Goal: Task Accomplishment & Management: Use online tool/utility

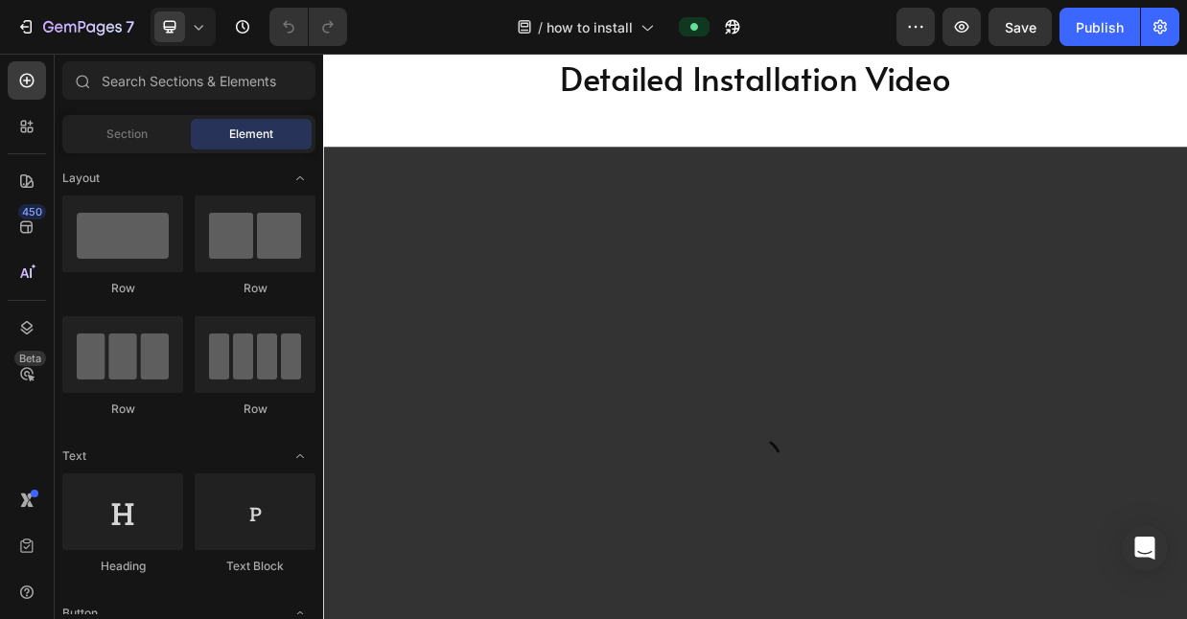
scroll to position [11, 0]
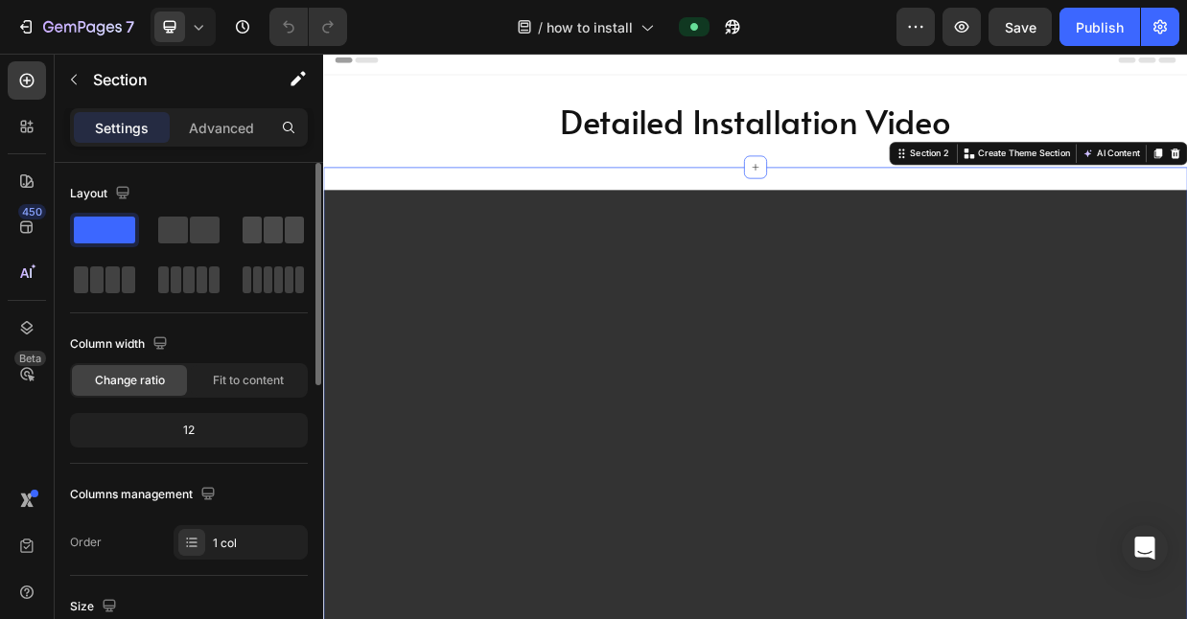
click at [268, 236] on span at bounding box center [273, 230] width 19 height 27
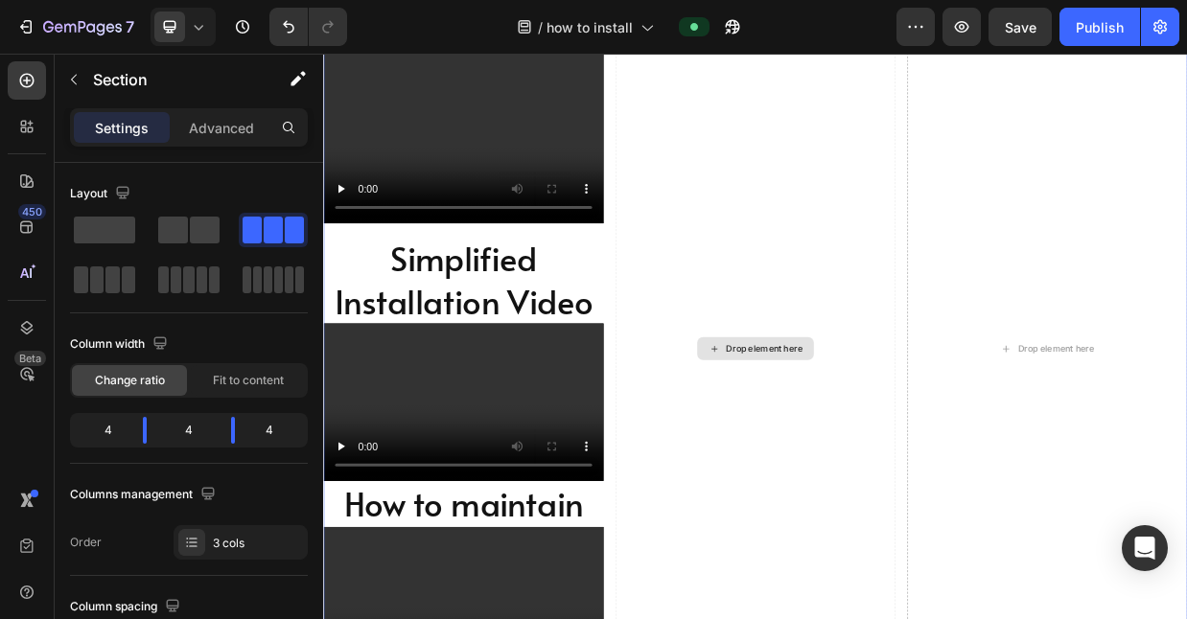
scroll to position [272, 0]
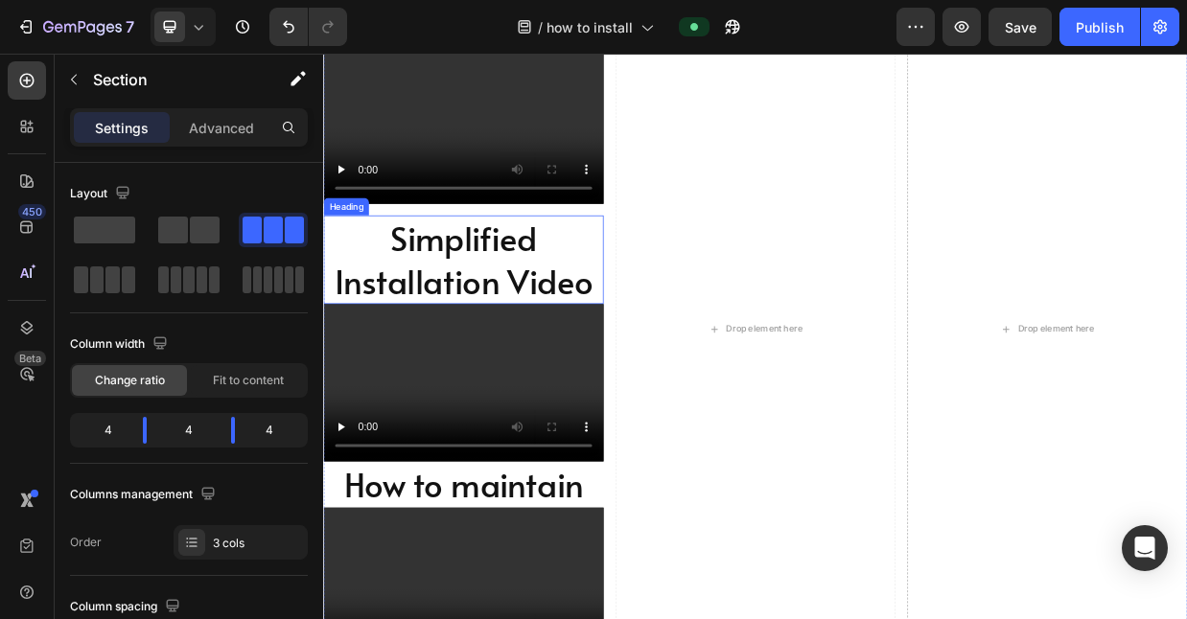
click at [632, 314] on h2 "Simplified Installation Video" at bounding box center [509, 328] width 373 height 119
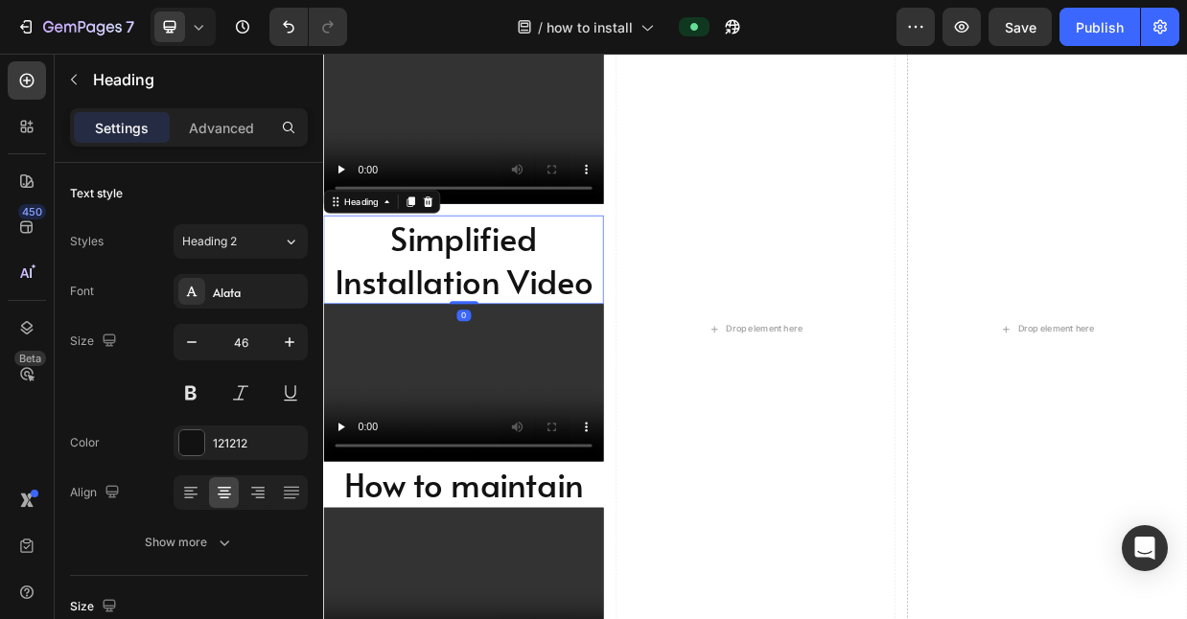
scroll to position [0, 0]
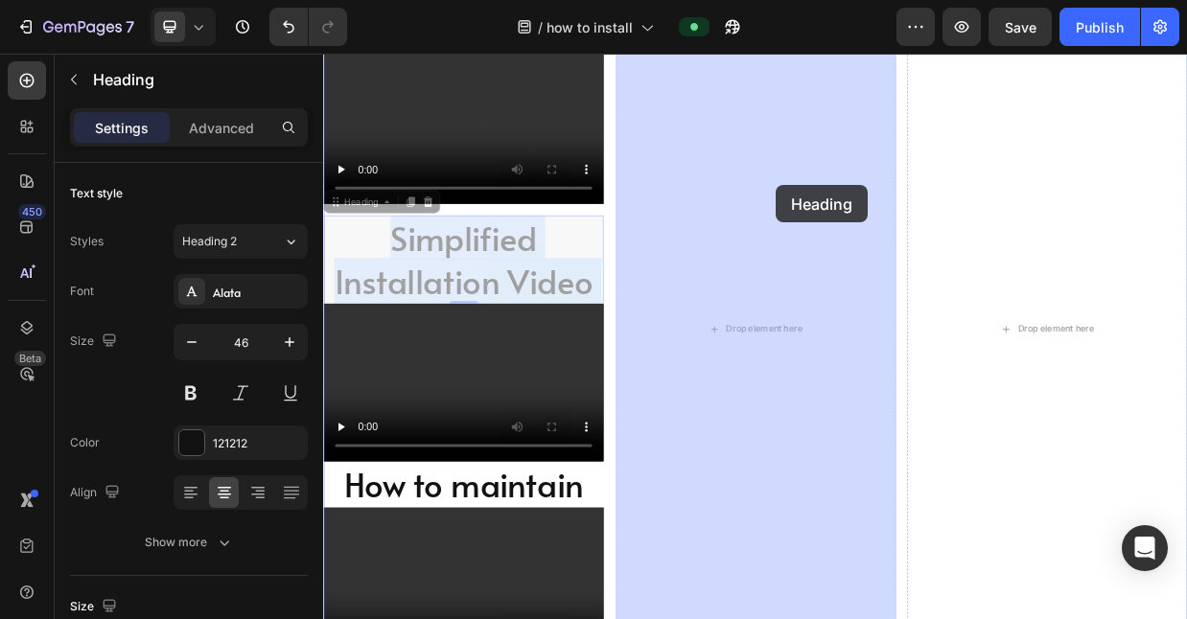
drag, startPoint x: 647, startPoint y: 295, endPoint x: 925, endPoint y: 229, distance: 285.8
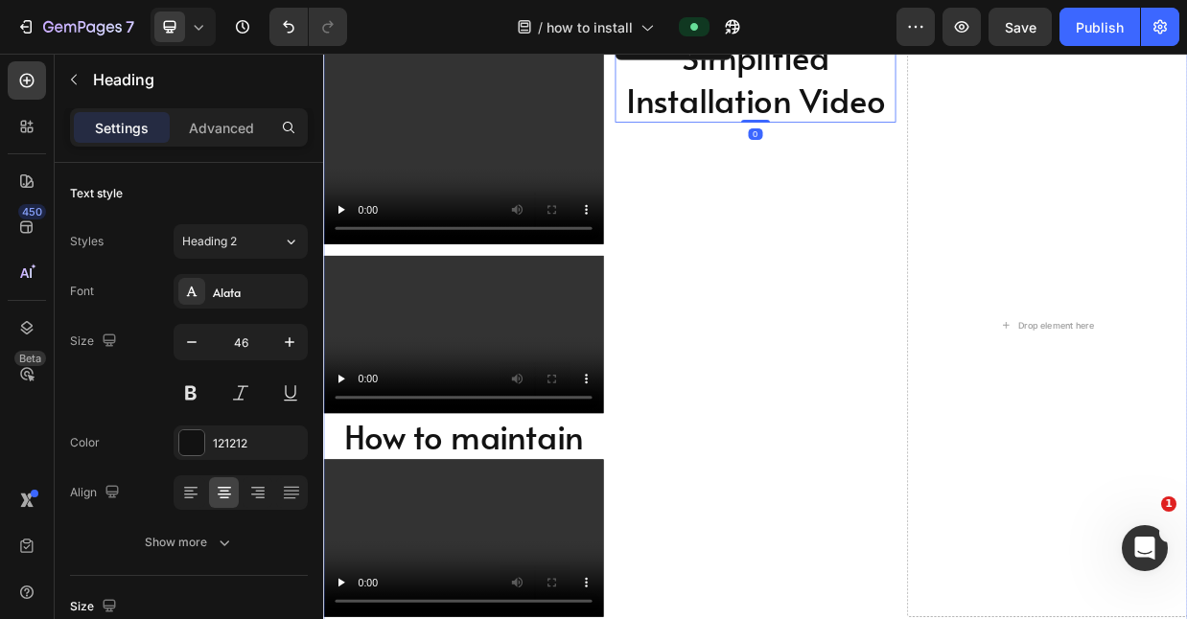
scroll to position [208, 0]
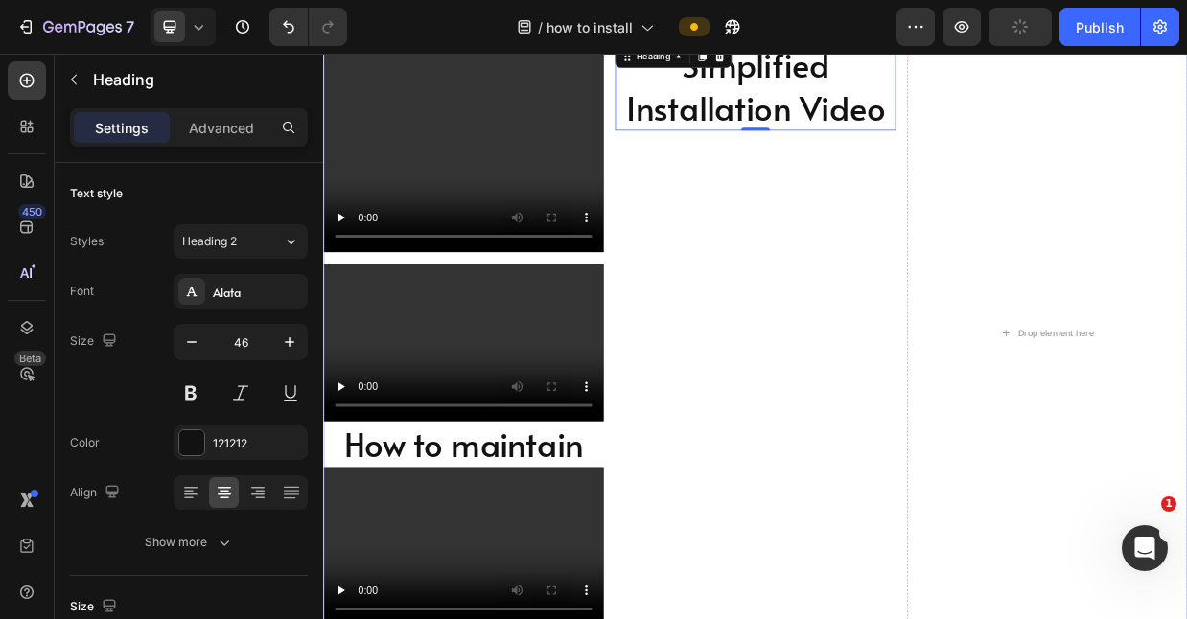
click at [659, 332] on div "Video Video How to maintain Heading Video" at bounding box center [509, 426] width 373 height 777
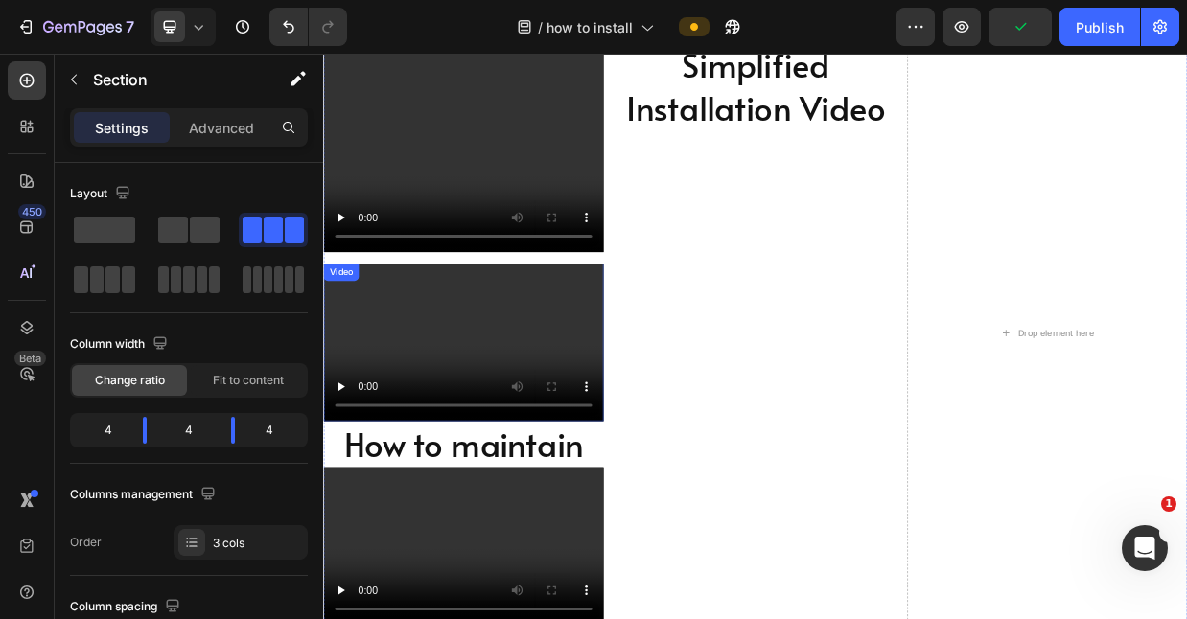
click at [654, 360] on video at bounding box center [509, 439] width 373 height 210
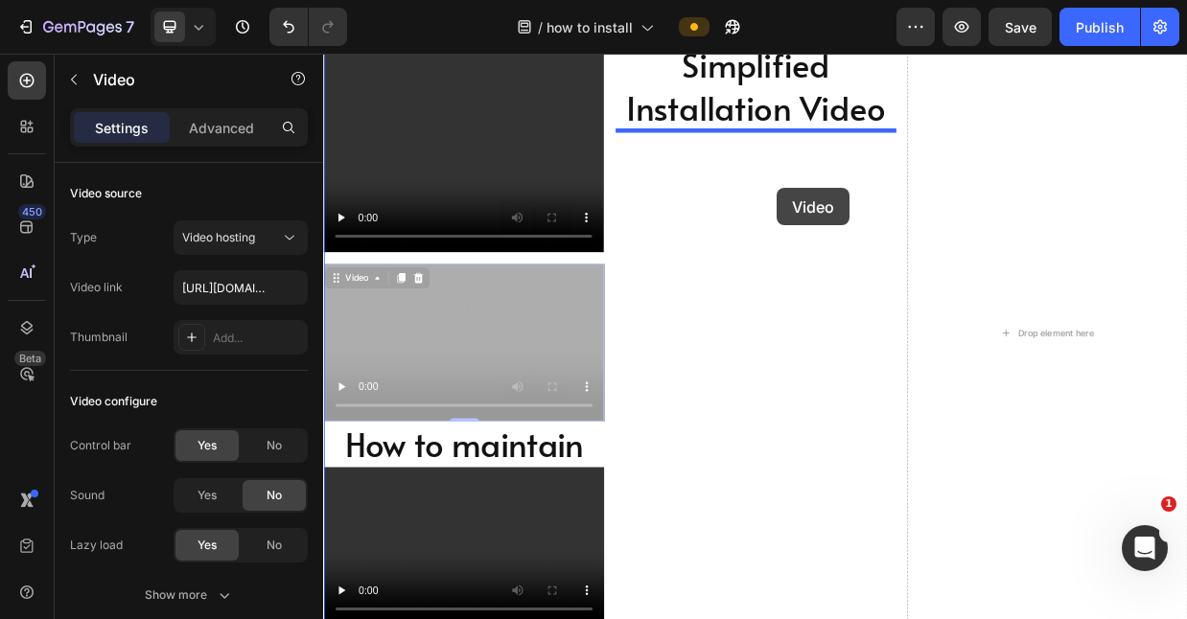
drag, startPoint x: 632, startPoint y: 357, endPoint x: 927, endPoint y: 233, distance: 320.1
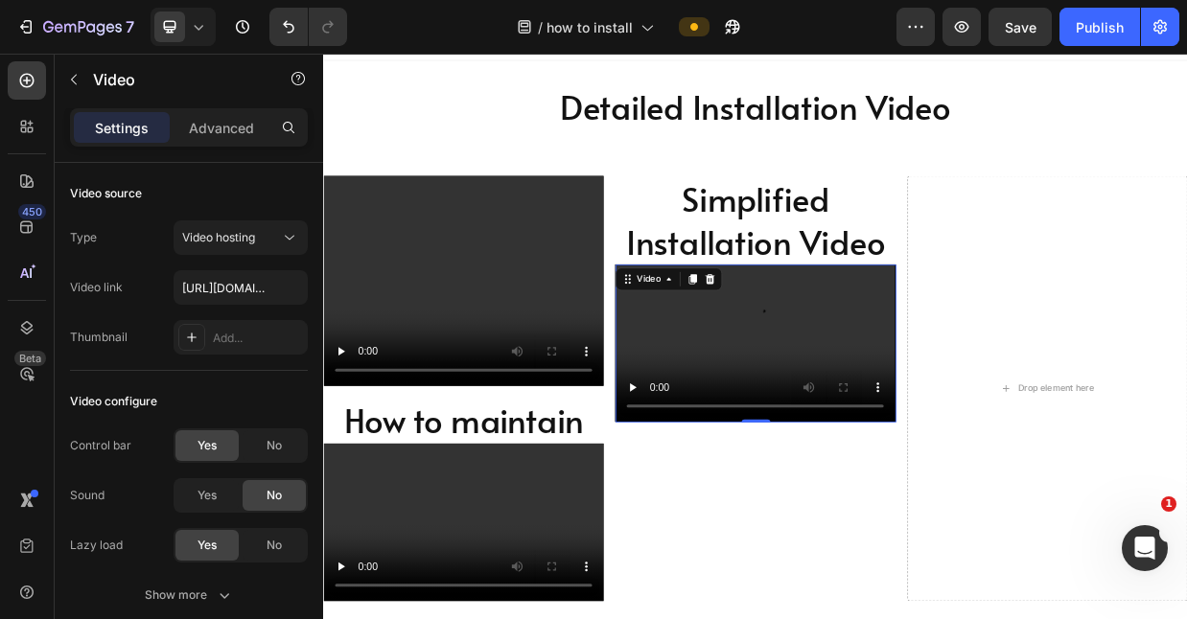
scroll to position [0, 0]
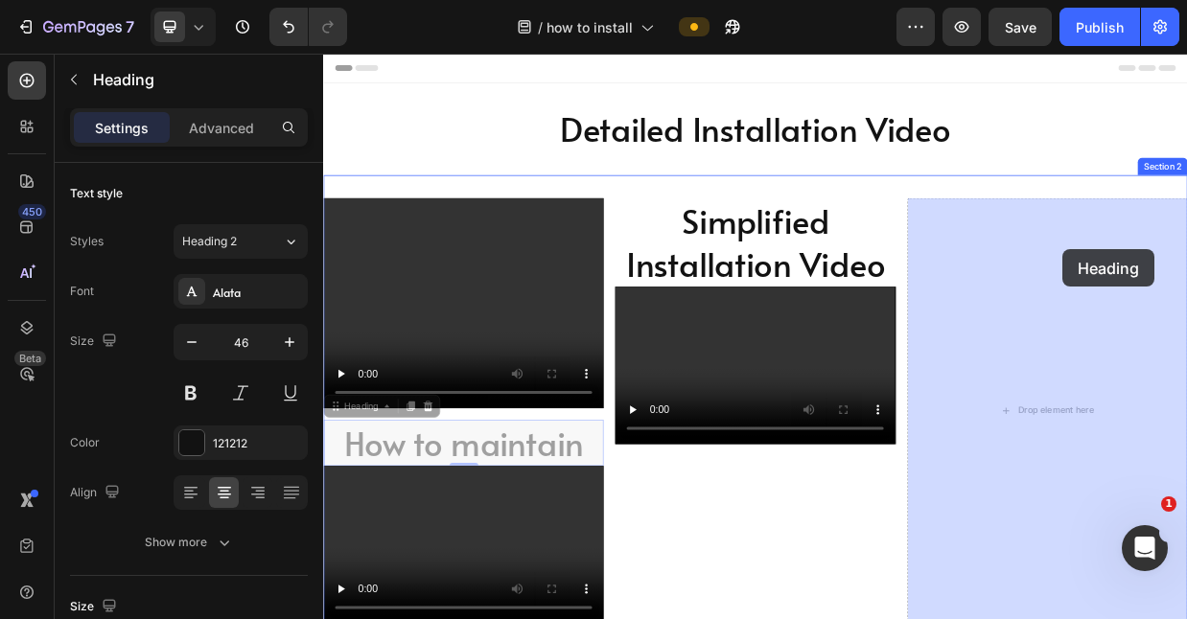
drag, startPoint x: 563, startPoint y: 573, endPoint x: 1308, endPoint y: 314, distance: 788.6
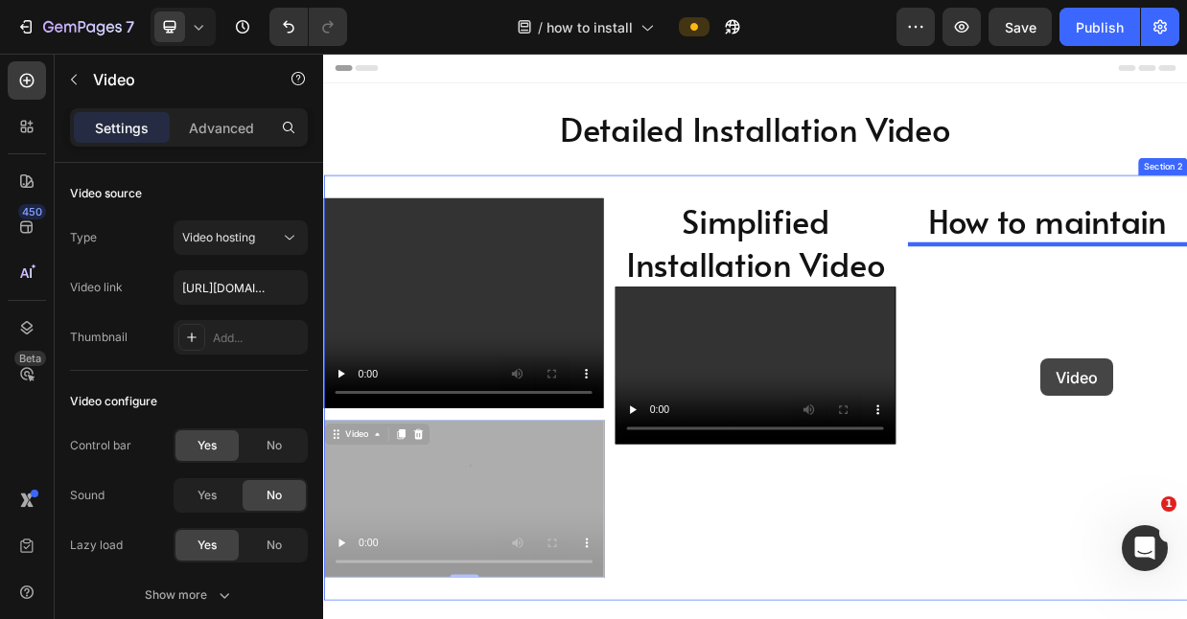
drag, startPoint x: 607, startPoint y: 559, endPoint x: 1278, endPoint y: 460, distance: 678.3
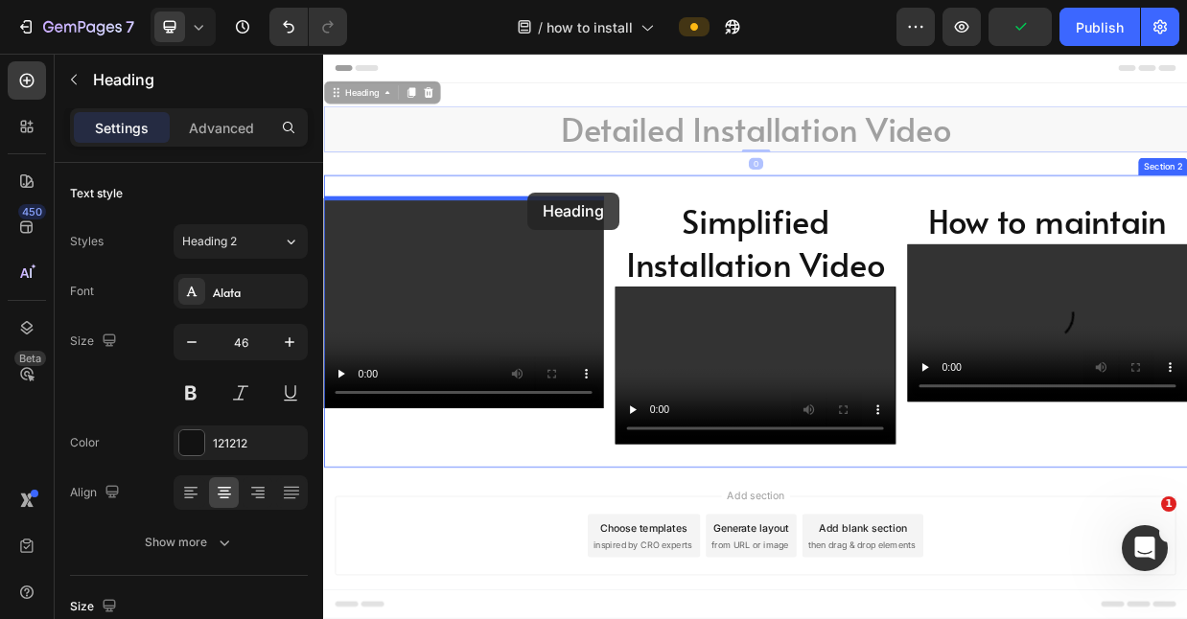
drag, startPoint x: 716, startPoint y: 159, endPoint x: 595, endPoint y: 239, distance: 144.7
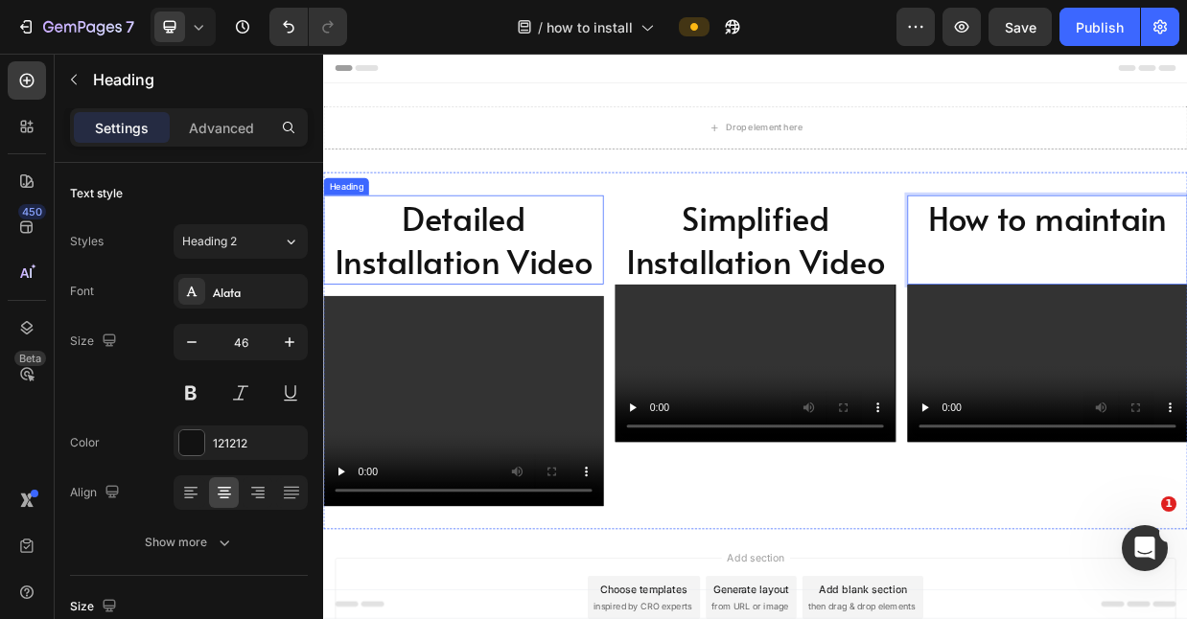
click at [602, 244] on h2 "Detailed Installation Video" at bounding box center [509, 302] width 373 height 119
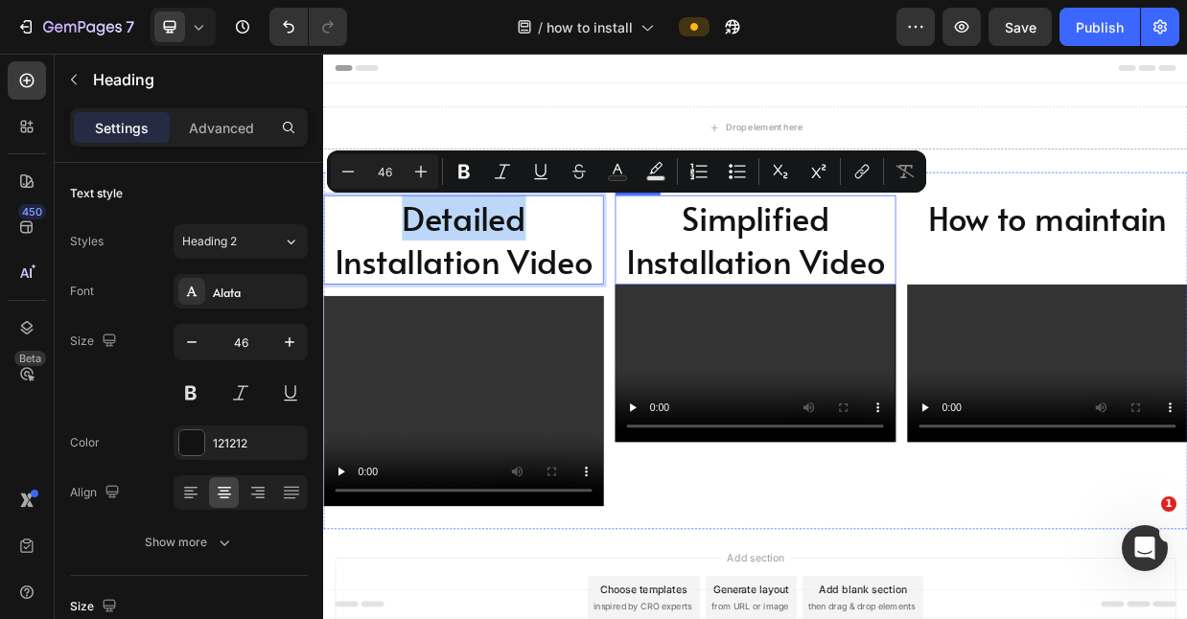
click at [726, 272] on h2 "Simplified Installation Video" at bounding box center [897, 302] width 373 height 119
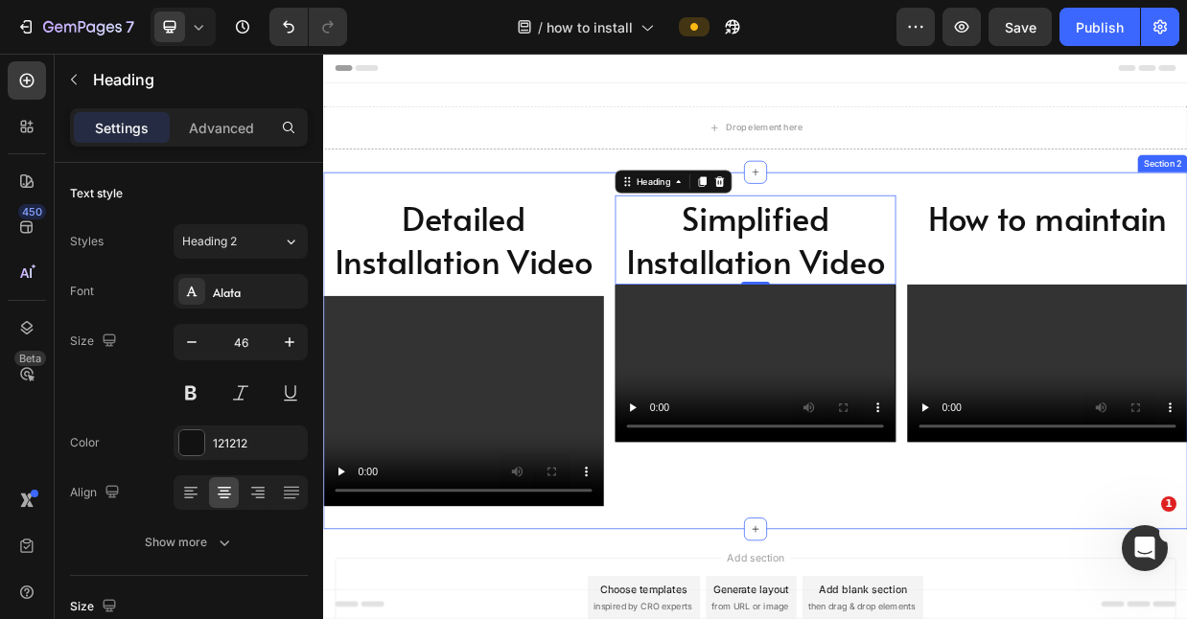
click at [652, 361] on div "Detailed Installation Video Heading Video" at bounding box center [509, 450] width 373 height 414
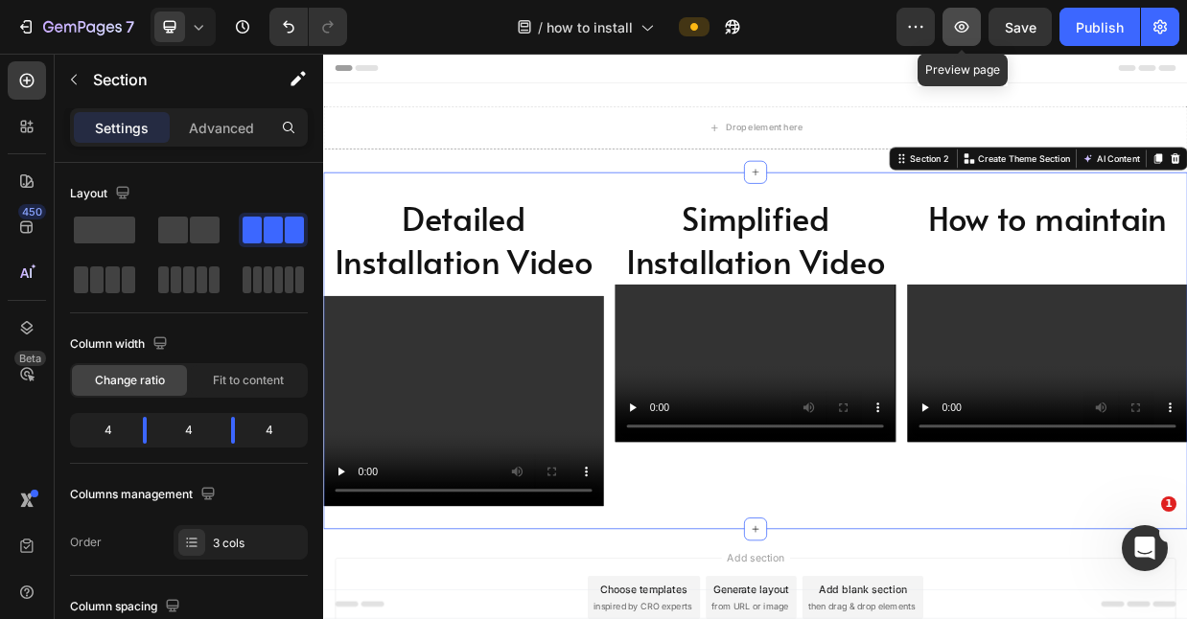
click at [963, 25] on icon "button" at bounding box center [962, 27] width 6 height 6
click at [612, 618] on div "Detailed Installation Video Heading Video Simplified Installation Video Heading…" at bounding box center [898, 450] width 1150 height 476
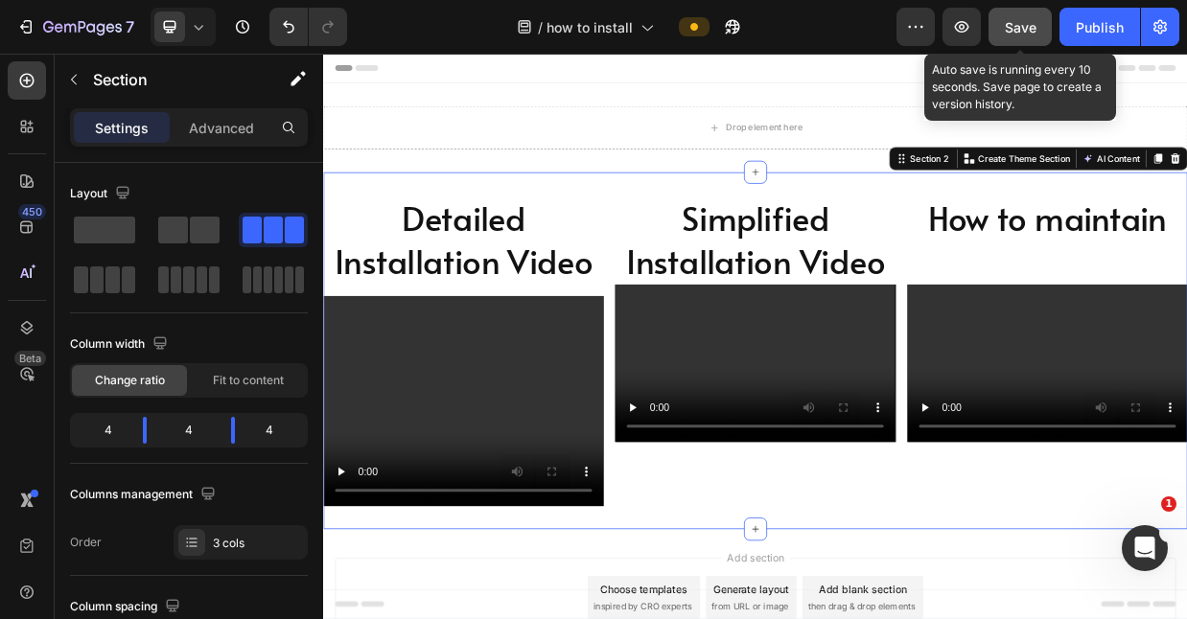
click at [1022, 28] on span "Save" at bounding box center [1021, 27] width 32 height 16
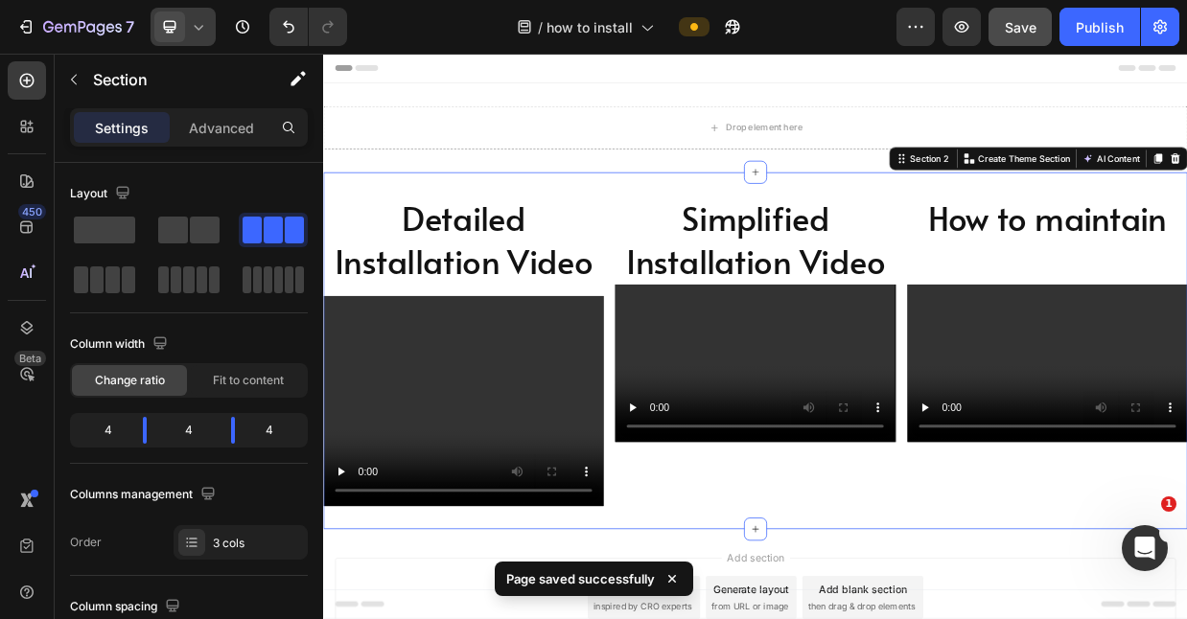
click at [188, 27] on div at bounding box center [183, 27] width 65 height 38
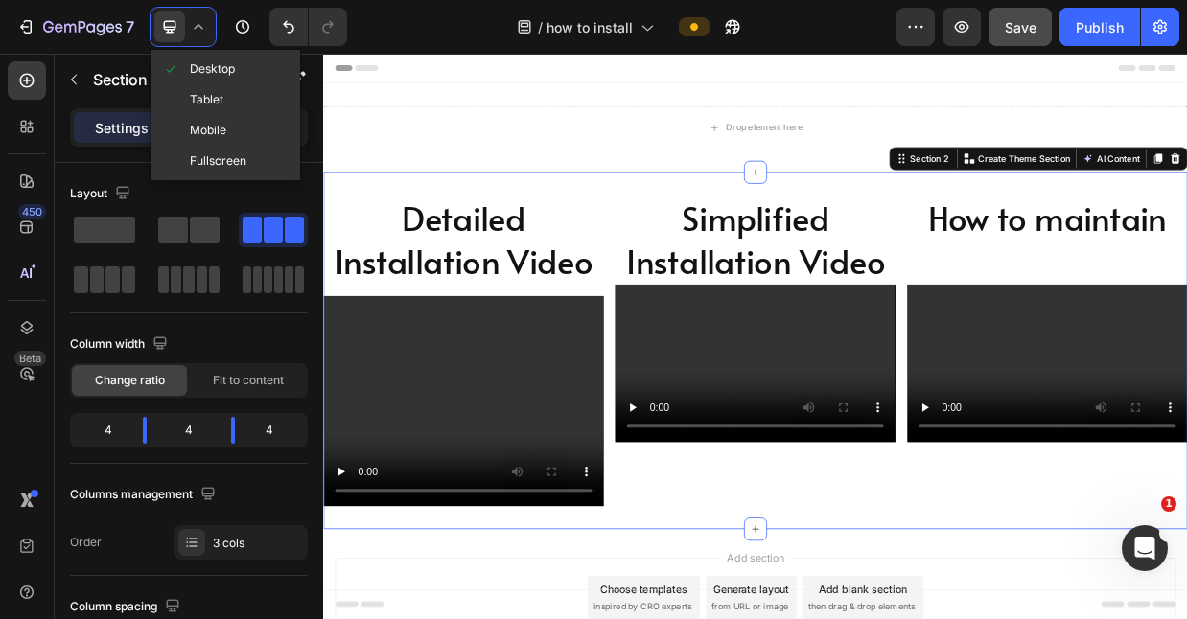
click at [196, 129] on span "Mobile" at bounding box center [208, 130] width 36 height 19
type input "0"
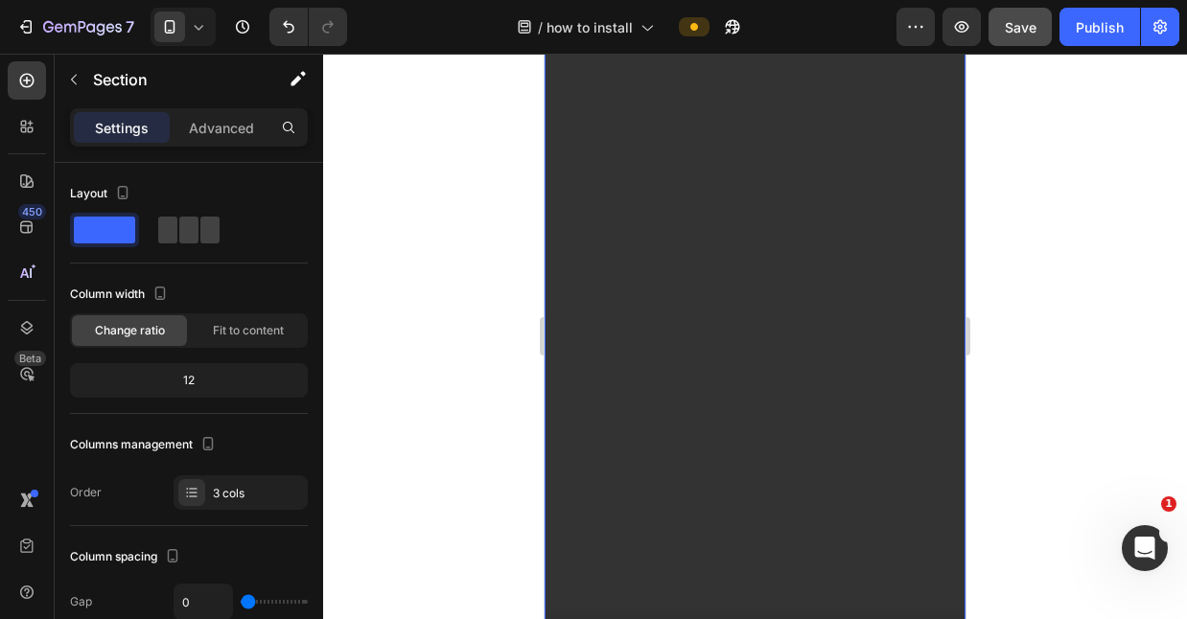
scroll to position [311, 0]
click at [182, 241] on span at bounding box center [188, 230] width 19 height 27
type input "16"
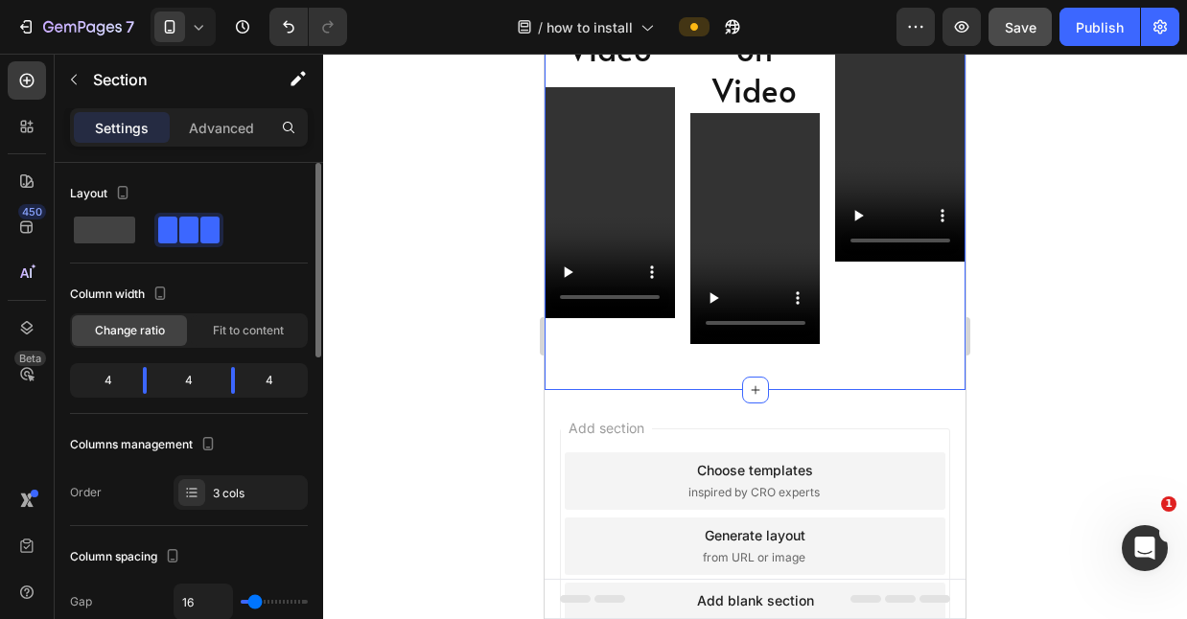
scroll to position [433, 0]
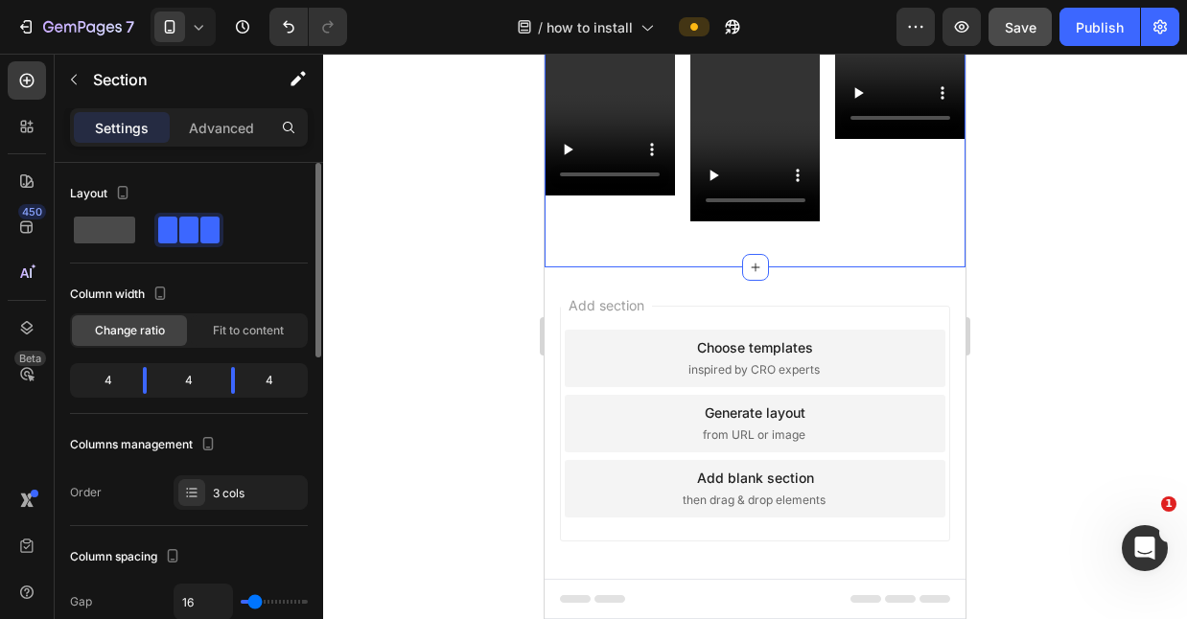
click at [93, 238] on span at bounding box center [104, 230] width 61 height 27
type input "0"
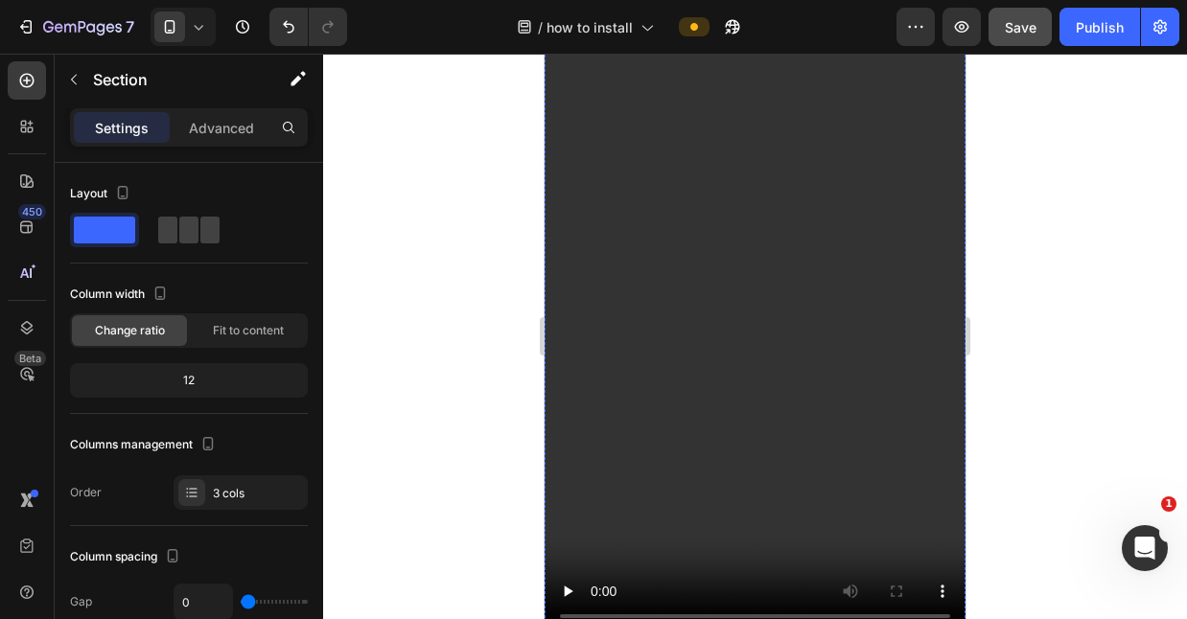
scroll to position [1596, 0]
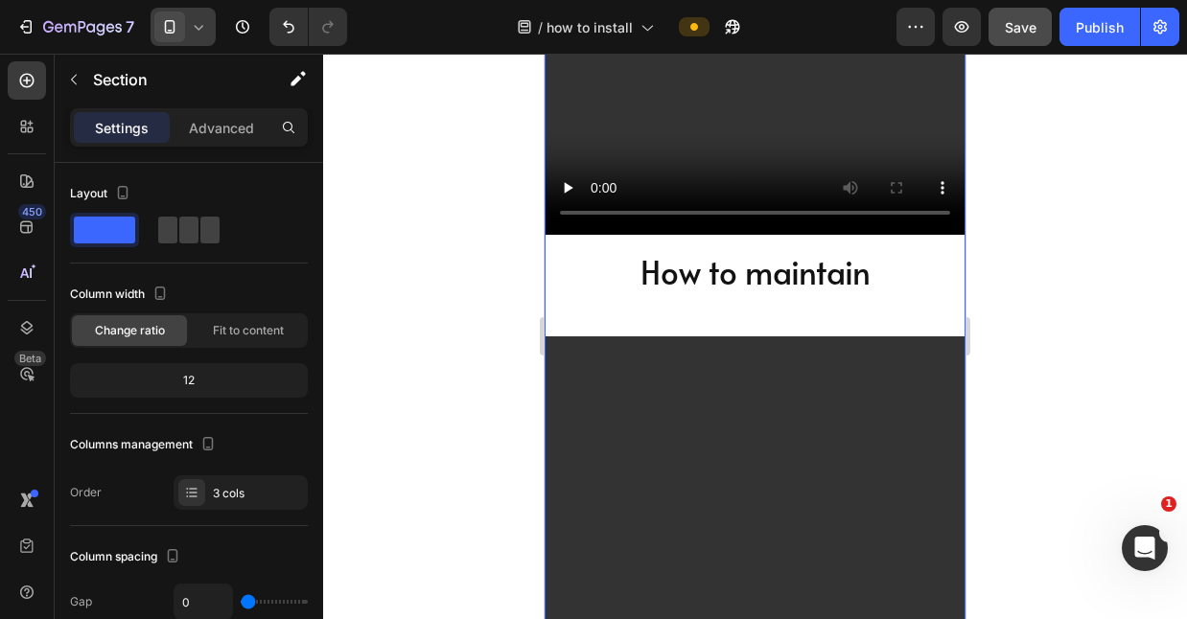
click at [200, 23] on icon at bounding box center [198, 26] width 19 height 19
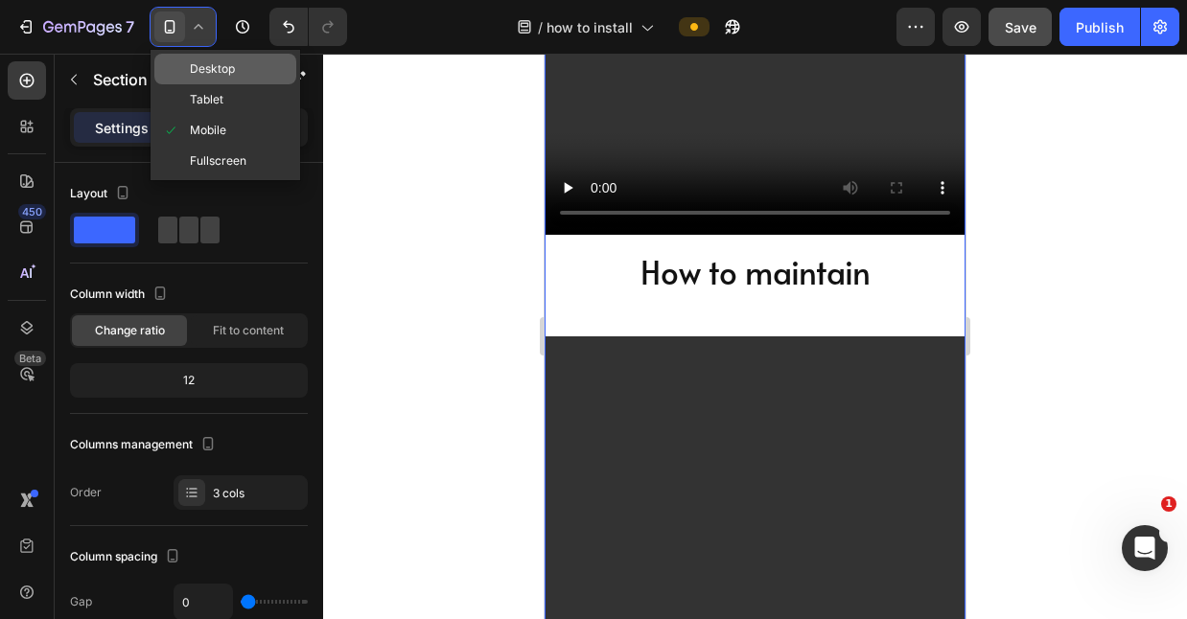
click at [199, 70] on span "Desktop" at bounding box center [212, 68] width 45 height 19
type input "16"
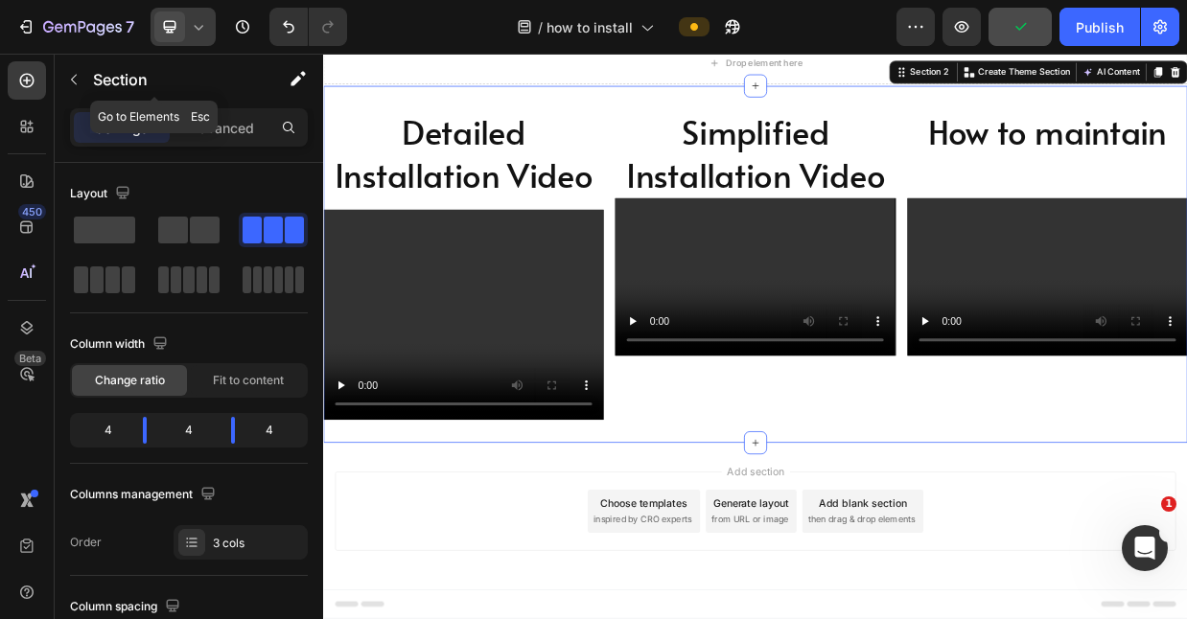
scroll to position [62, 0]
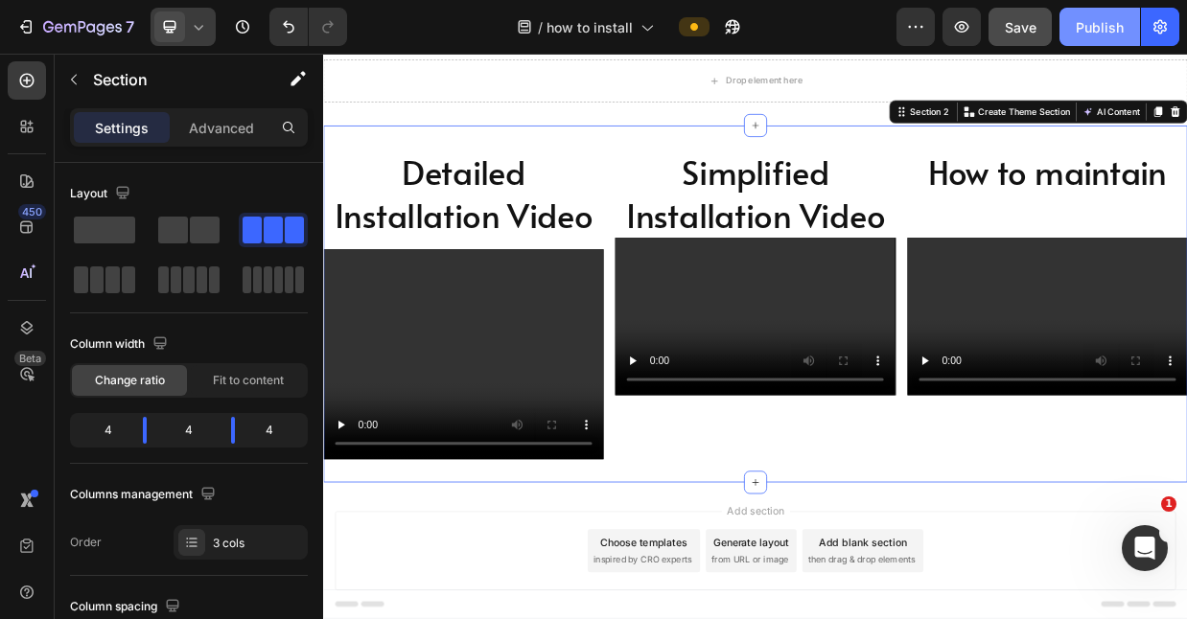
click at [1112, 23] on div "Publish" at bounding box center [1100, 27] width 48 height 20
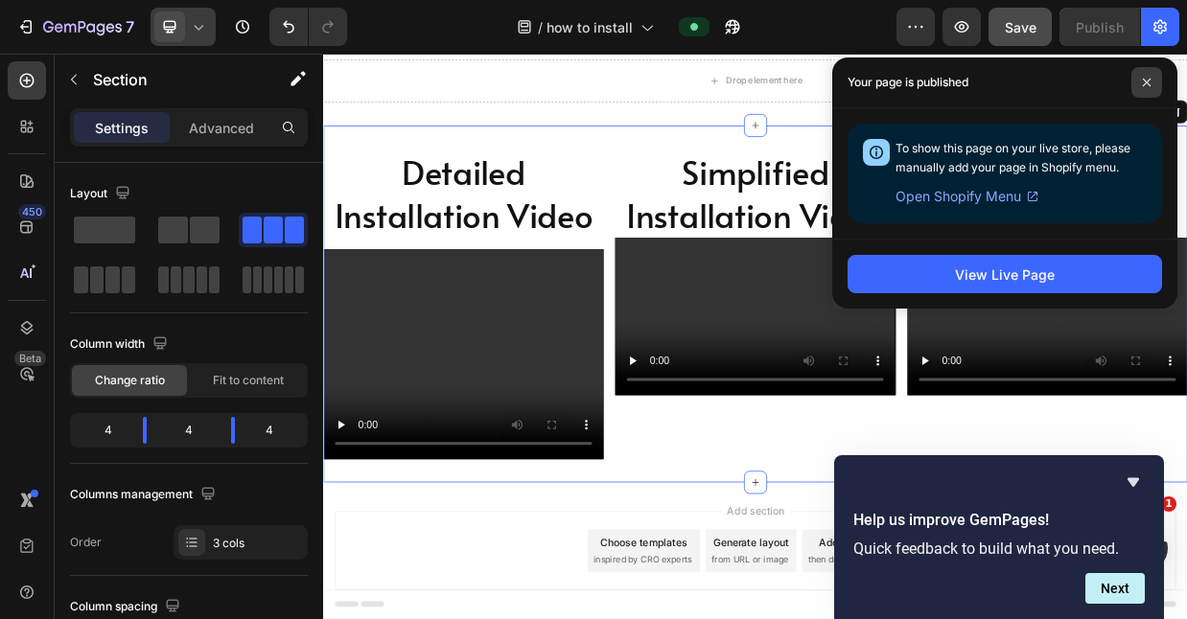
click at [1143, 78] on icon at bounding box center [1147, 83] width 10 height 10
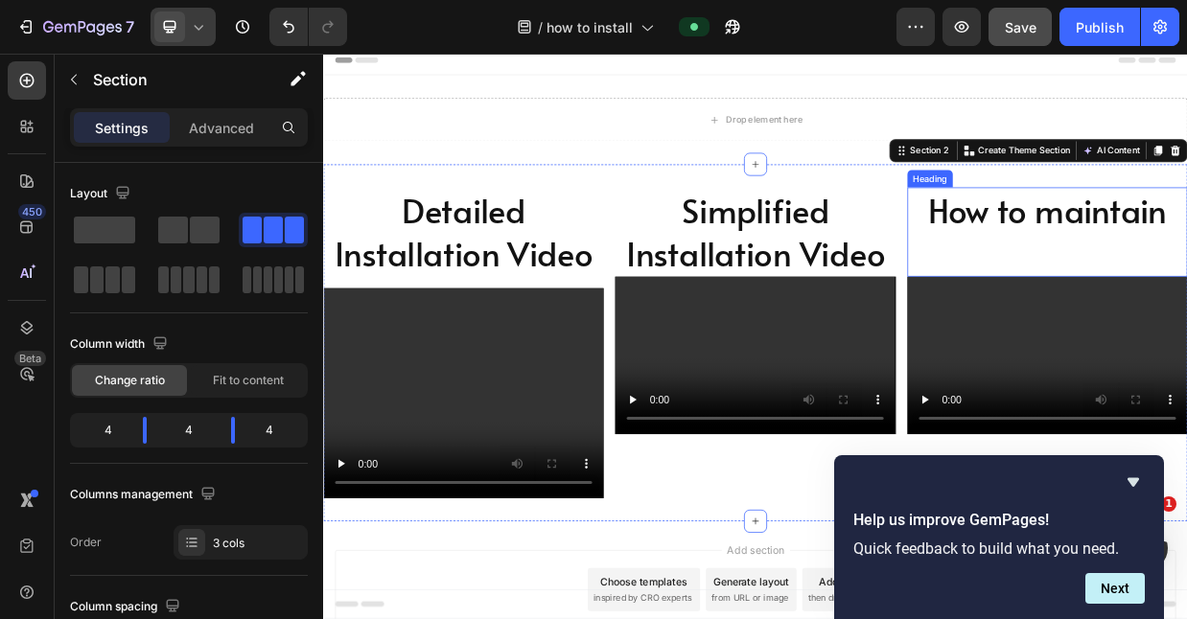
scroll to position [0, 0]
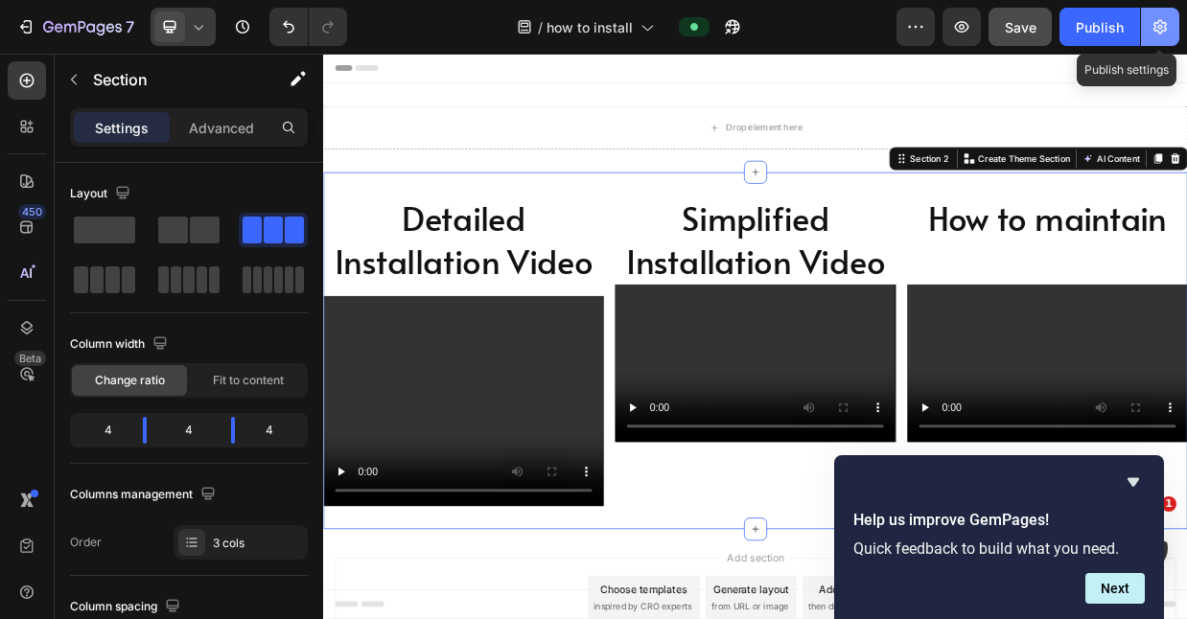
click at [1155, 35] on icon "button" at bounding box center [1159, 26] width 19 height 19
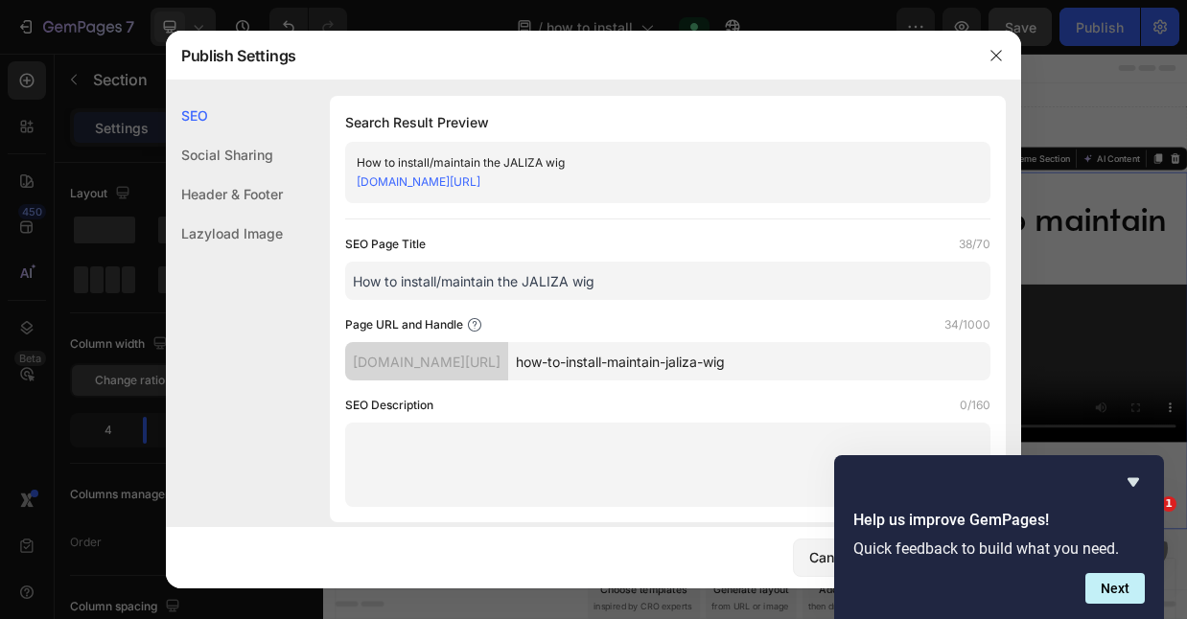
click at [438, 280] on input "How to install/maintain the JALIZA wig" at bounding box center [667, 281] width 645 height 38
click at [404, 280] on input "How to install maintain a Full Lace Braided Wig | JALIZA" at bounding box center [667, 281] width 645 height 38
type input "How to Install Maintain a Full Lace Braided Wig | JALIZA"
click at [1135, 480] on icon "Hide survey" at bounding box center [1133, 482] width 12 height 9
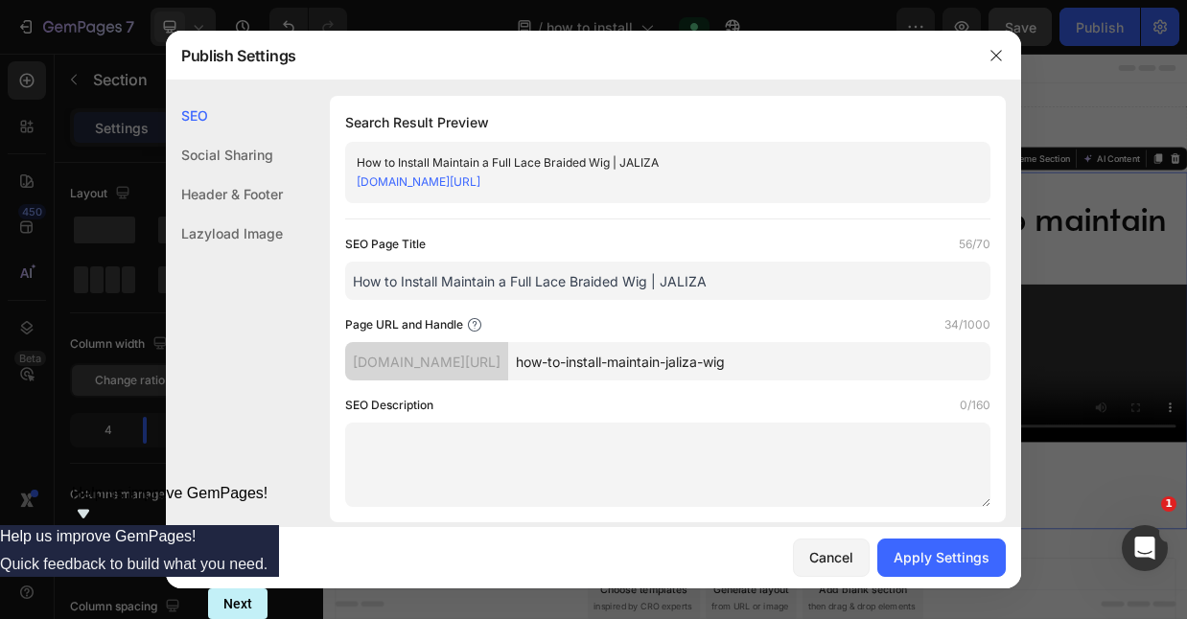
click at [826, 467] on textarea at bounding box center [667, 465] width 645 height 84
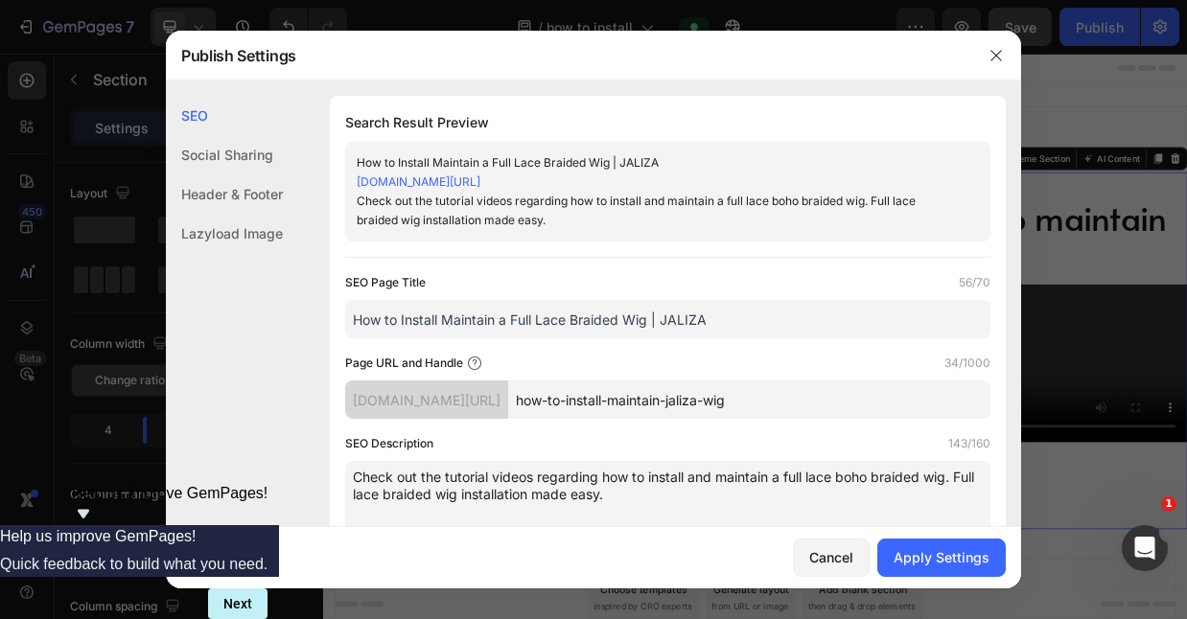
scroll to position [105, 0]
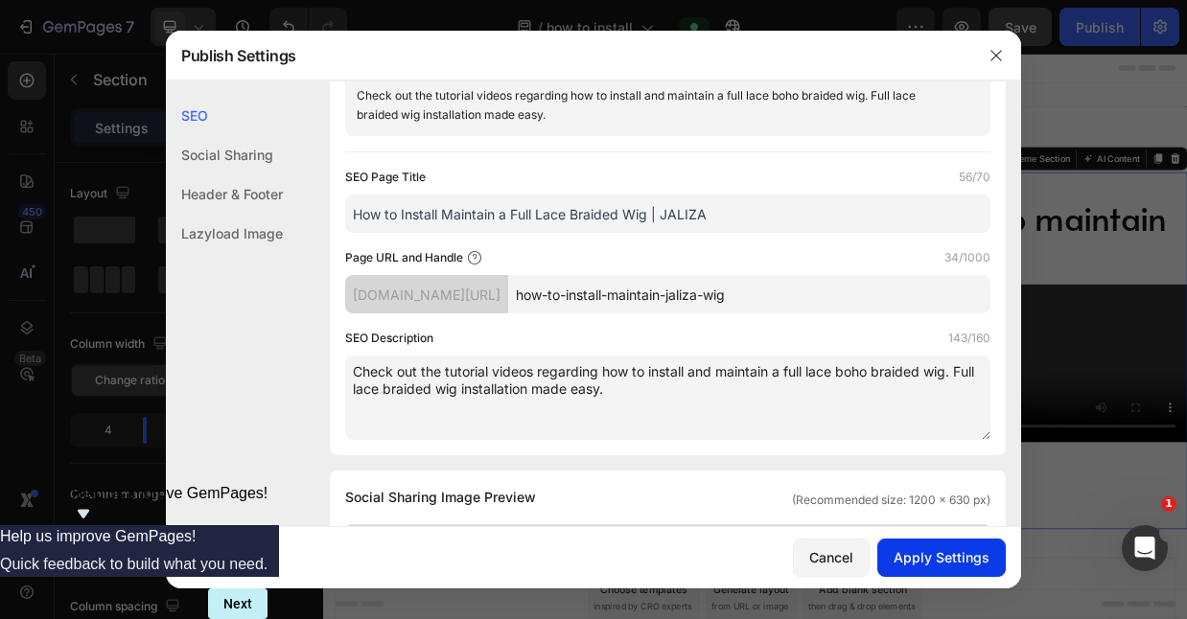
type textarea "Check out the tutorial videos regarding how to install and maintain a full lace…"
click at [934, 553] on div "Apply Settings" at bounding box center [942, 557] width 96 height 20
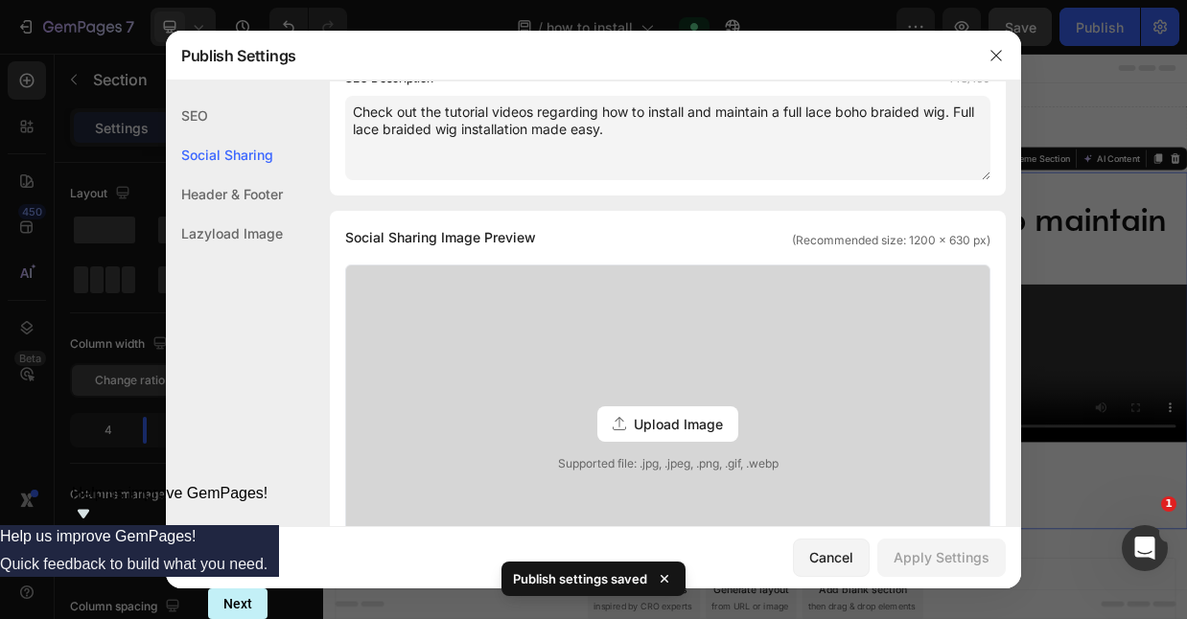
scroll to position [407, 0]
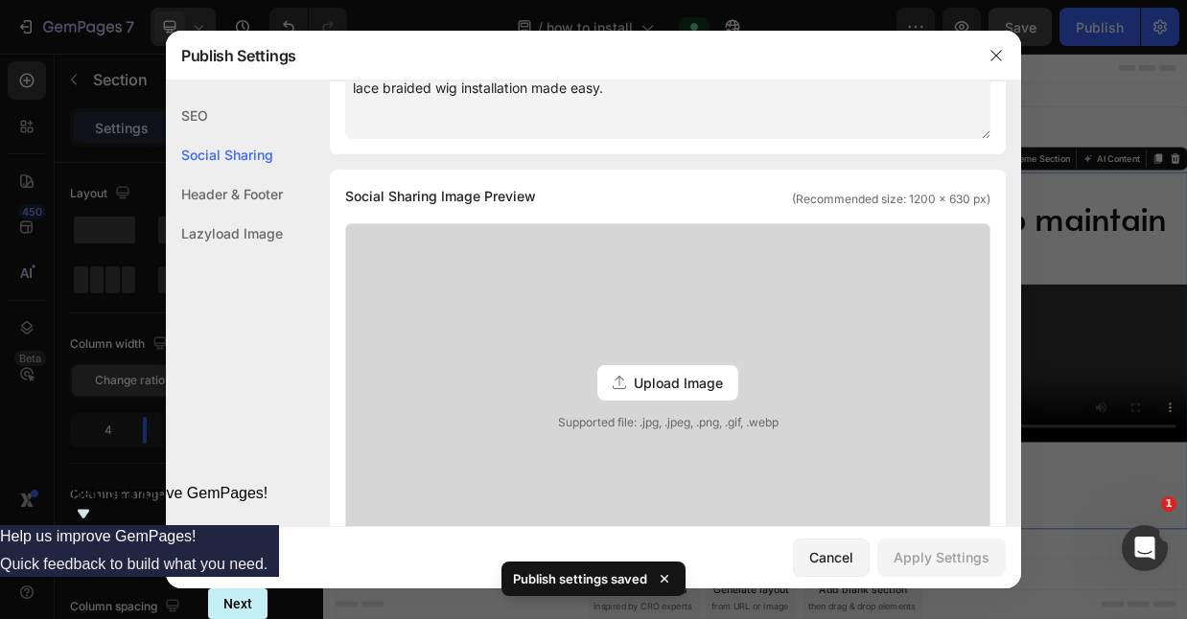
click at [650, 377] on span "Upload Image" at bounding box center [678, 383] width 89 height 20
click at [0, 0] on input "Upload Image Supported file: .jpg, .jpeg, .png, .gif, .webp" at bounding box center [0, 0] width 0 height 0
click at [652, 386] on span "Upload Image" at bounding box center [678, 383] width 89 height 20
click at [0, 0] on input "Upload Image Supported file: .jpg, .jpeg, .png, .gif, .webp" at bounding box center [0, 0] width 0 height 0
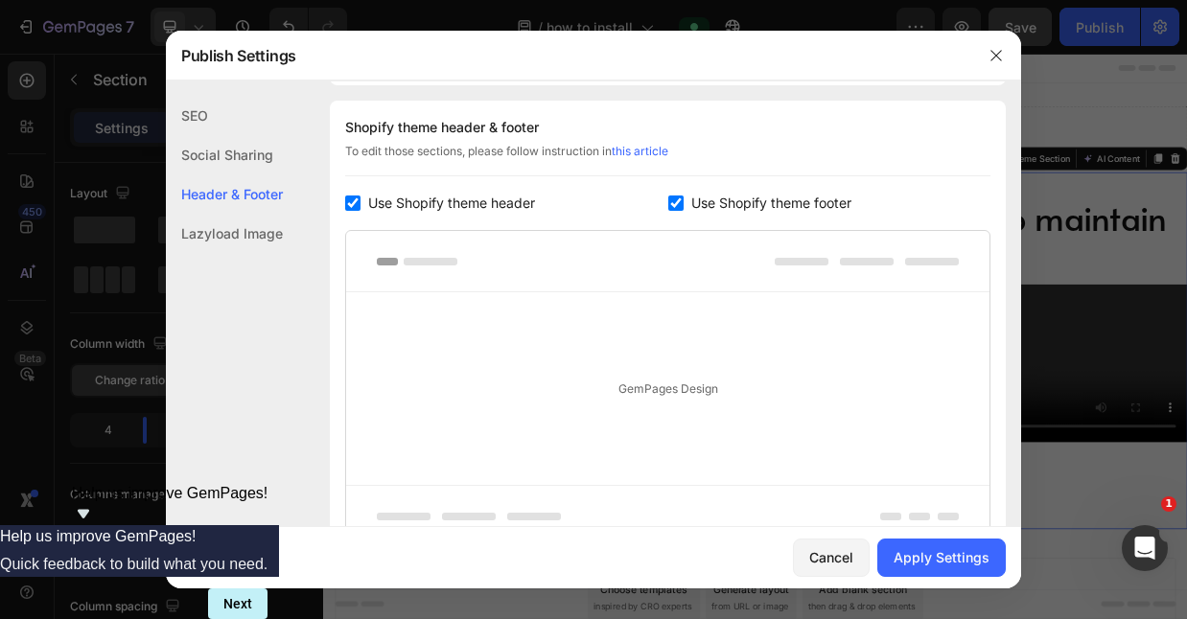
scroll to position [978, 0]
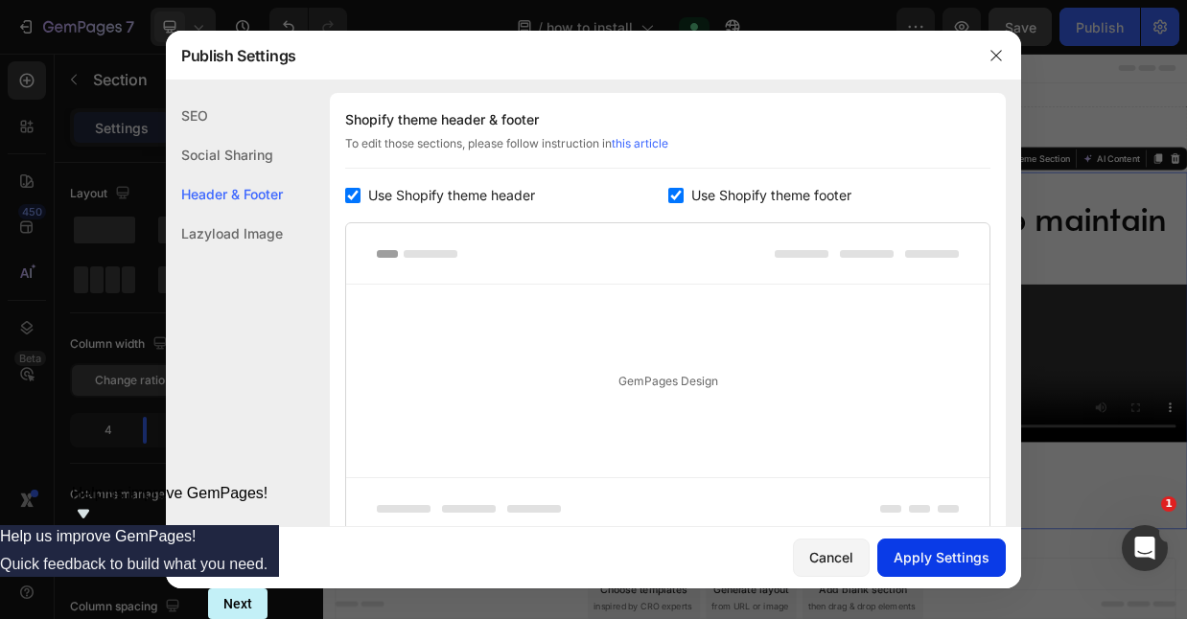
click at [939, 553] on div "Apply Settings" at bounding box center [942, 557] width 96 height 20
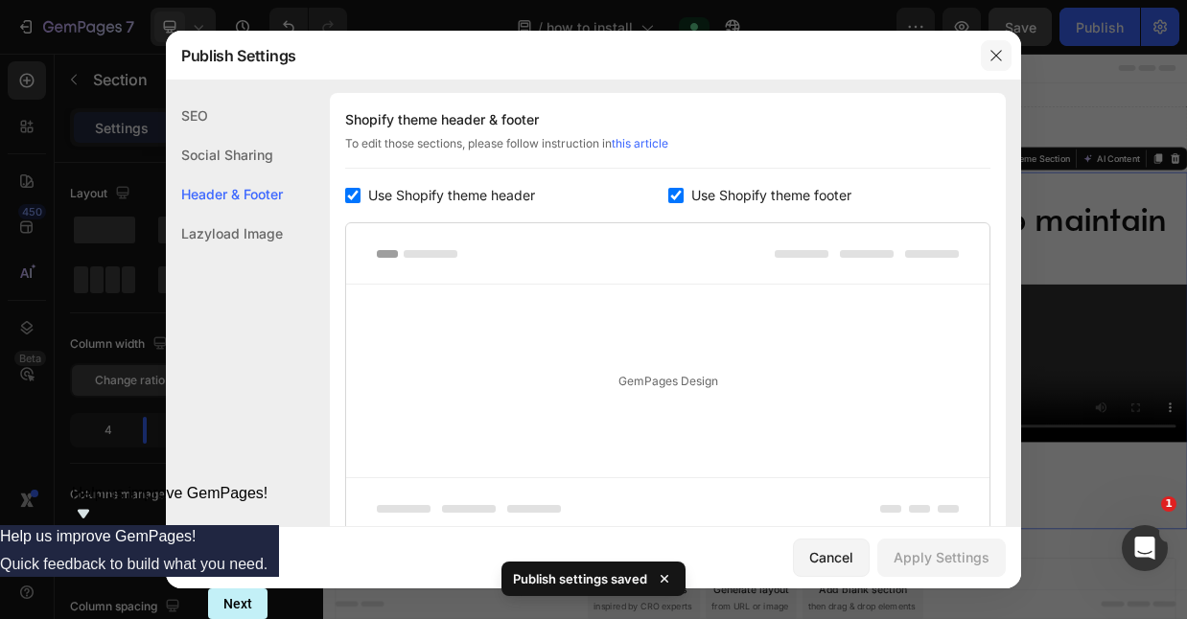
click at [993, 57] on icon "button" at bounding box center [995, 55] width 15 height 15
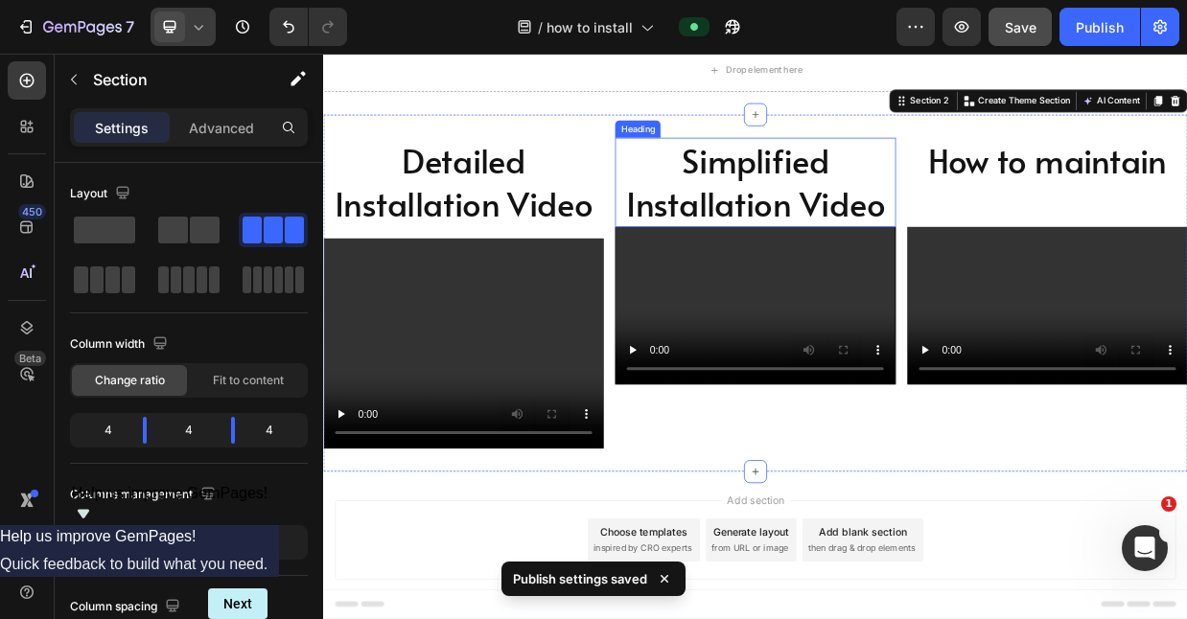
scroll to position [79, 0]
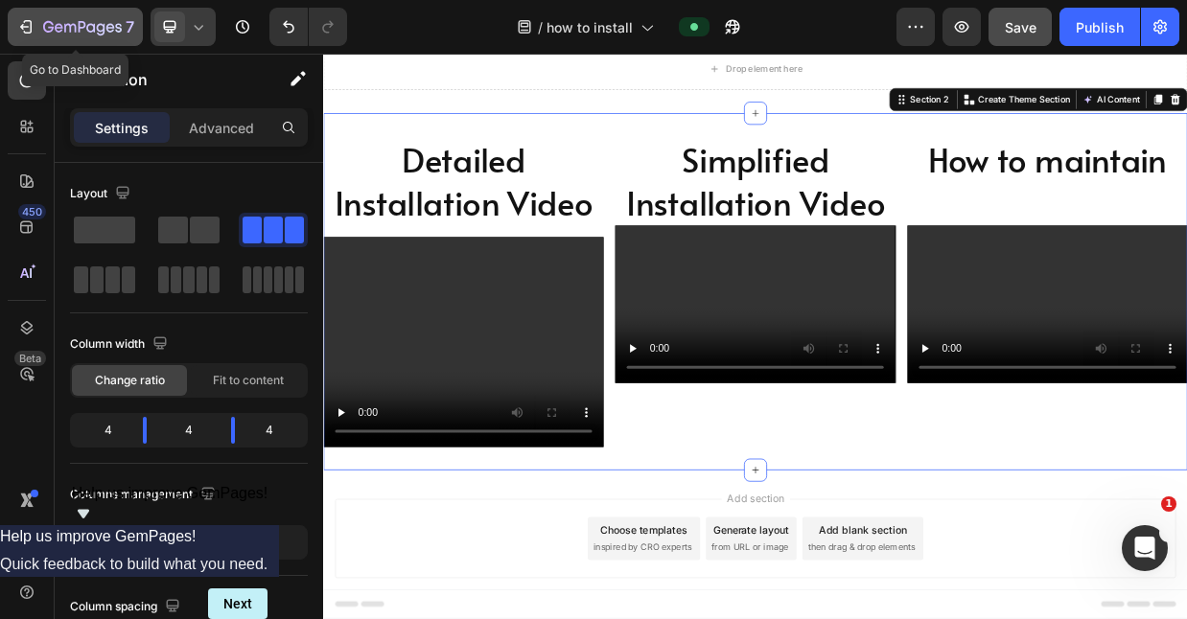
click at [27, 25] on icon "button" at bounding box center [25, 26] width 19 height 19
